Goal: Find contact information: Find contact information

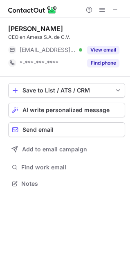
scroll to position [4, 4]
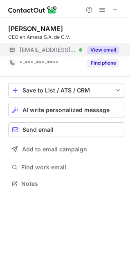
click at [114, 46] on button "View email" at bounding box center [103, 50] width 32 height 8
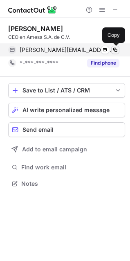
click at [116, 49] on span at bounding box center [115, 50] width 7 height 7
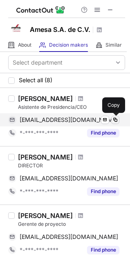
click at [116, 120] on span at bounding box center [115, 120] width 7 height 7
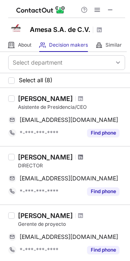
click at [82, 159] on span at bounding box center [80, 157] width 5 height 7
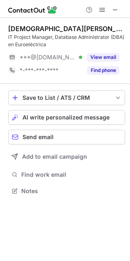
scroll to position [185, 130]
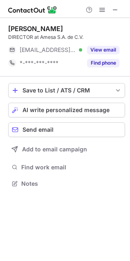
scroll to position [178, 130]
click at [115, 11] on span at bounding box center [115, 10] width 7 height 7
